Goal: Find specific page/section: Find specific page/section

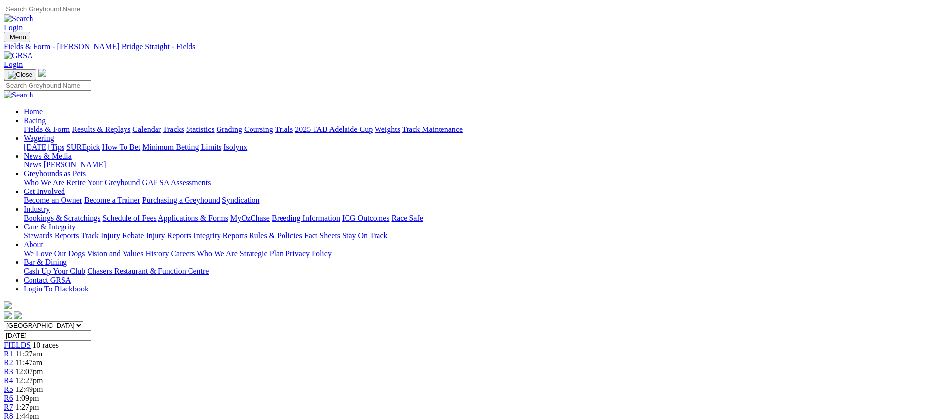
click at [70, 125] on link "Fields & Form" at bounding box center [47, 129] width 46 height 8
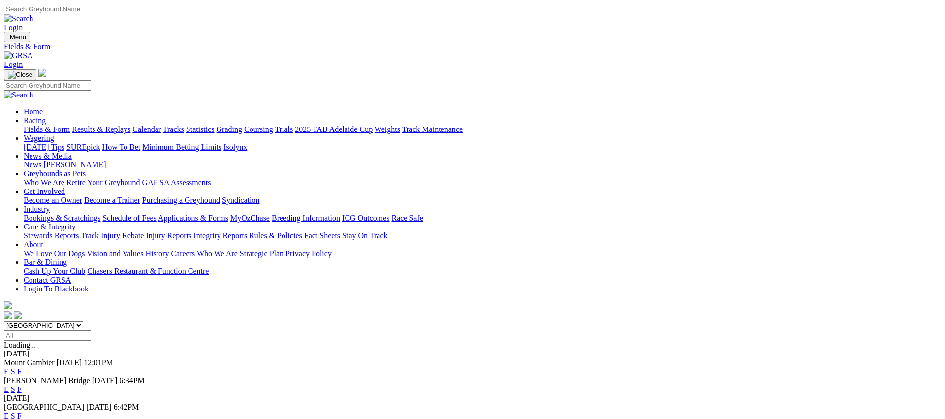
click at [70, 125] on link "Fields & Form" at bounding box center [47, 129] width 46 height 8
